Goal: Navigation & Orientation: Find specific page/section

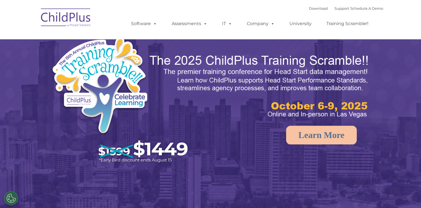
select select "MEDIUM"
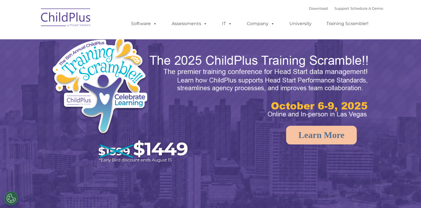
select select "MEDIUM"
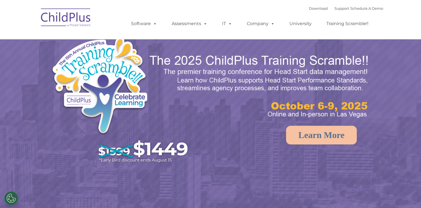
select select "MEDIUM"
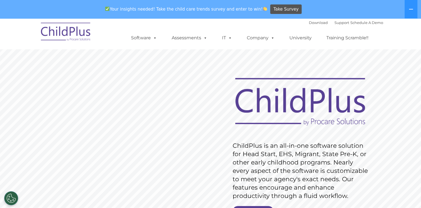
scroll to position [181, 0]
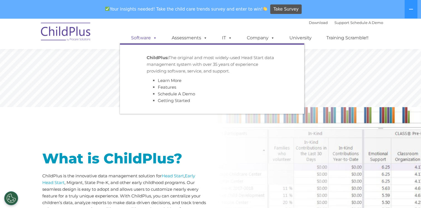
click at [148, 40] on link "Software" at bounding box center [143, 37] width 37 height 11
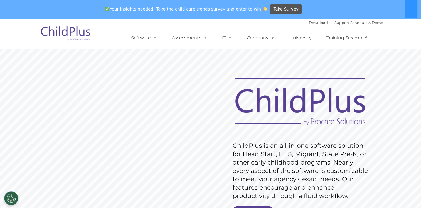
click at [67, 19] on img at bounding box center [66, 33] width 56 height 28
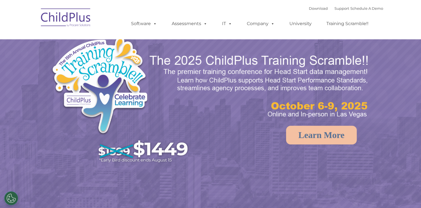
select select "MEDIUM"
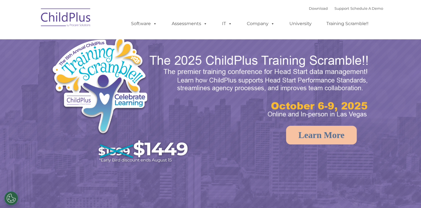
select select "MEDIUM"
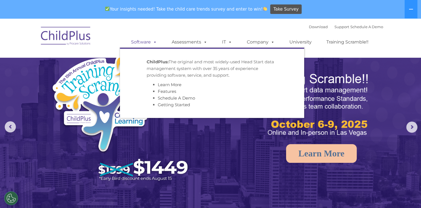
click at [150, 44] on link "Software" at bounding box center [143, 41] width 37 height 11
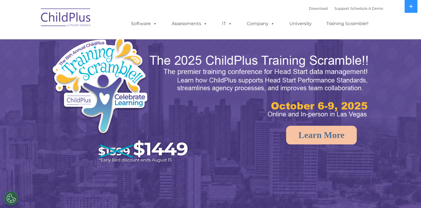
select select "MEDIUM"
